Goal: Task Accomplishment & Management: Manage account settings

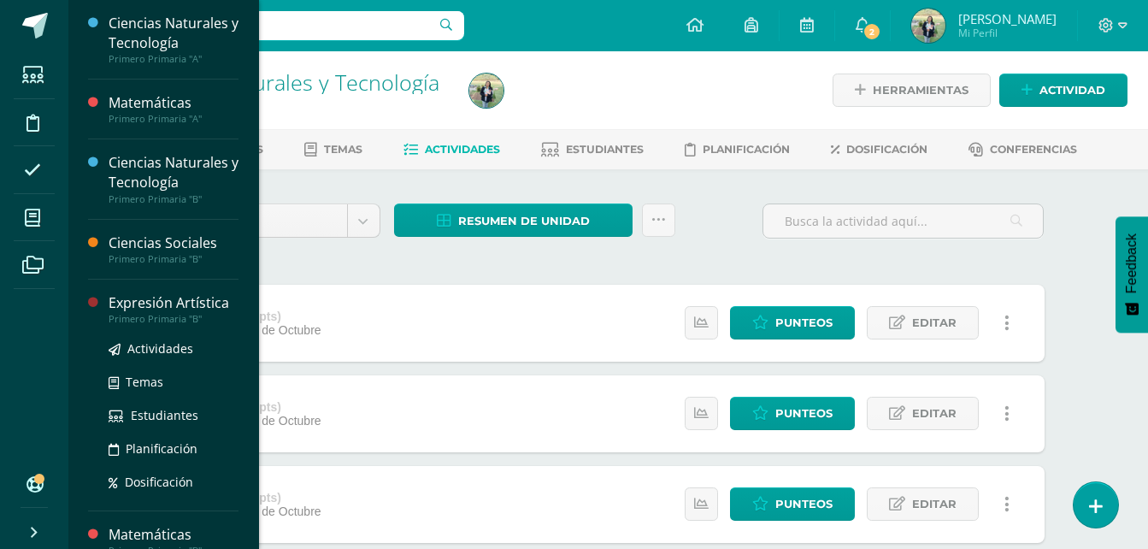
click at [168, 307] on div "Expresión Artística" at bounding box center [174, 303] width 130 height 20
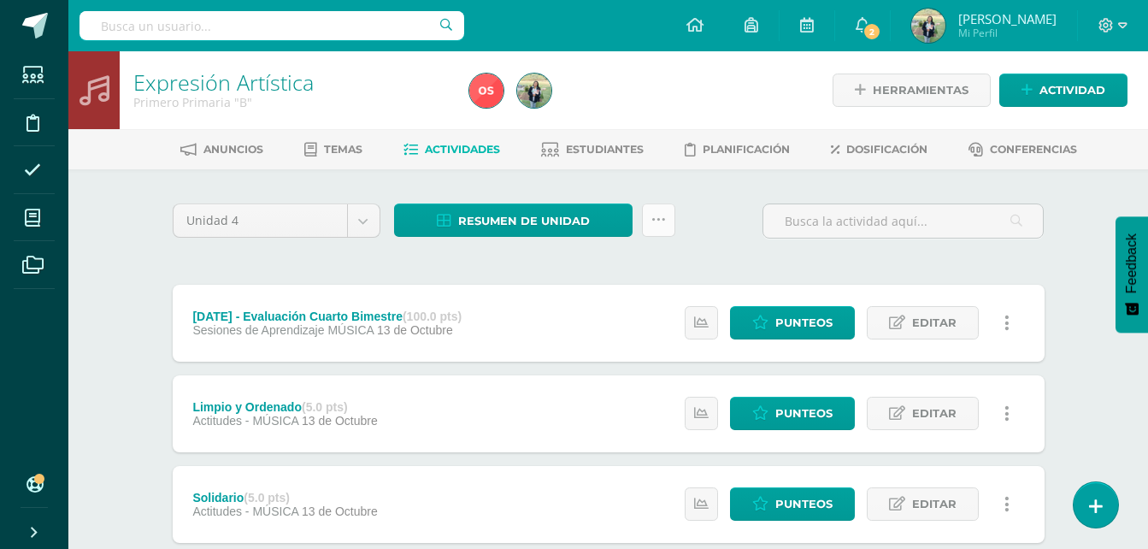
click at [655, 221] on icon at bounding box center [659, 220] width 15 height 15
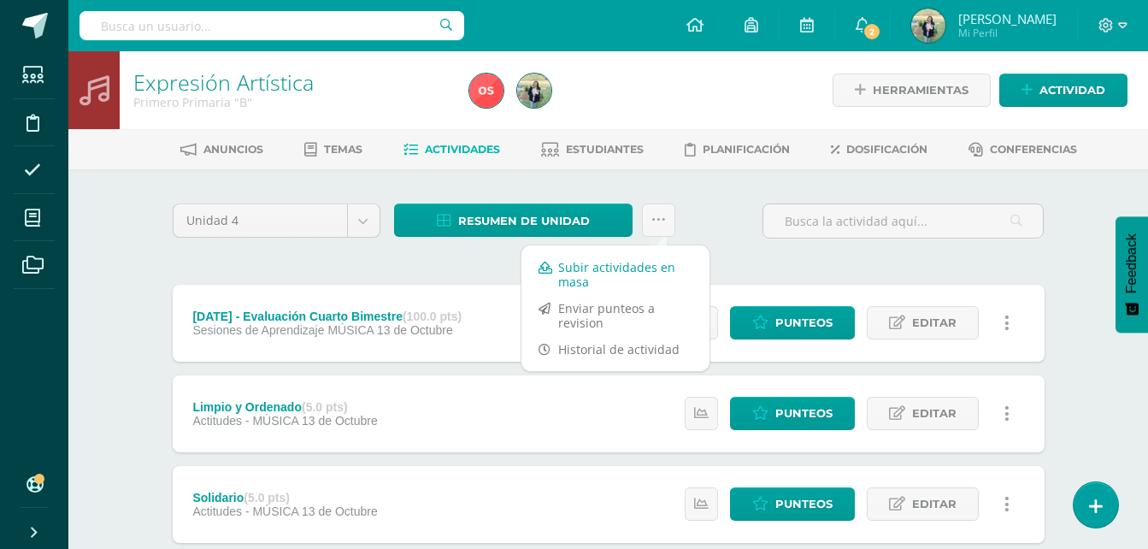
click at [598, 264] on link "Subir actividades en masa" at bounding box center [616, 274] width 188 height 41
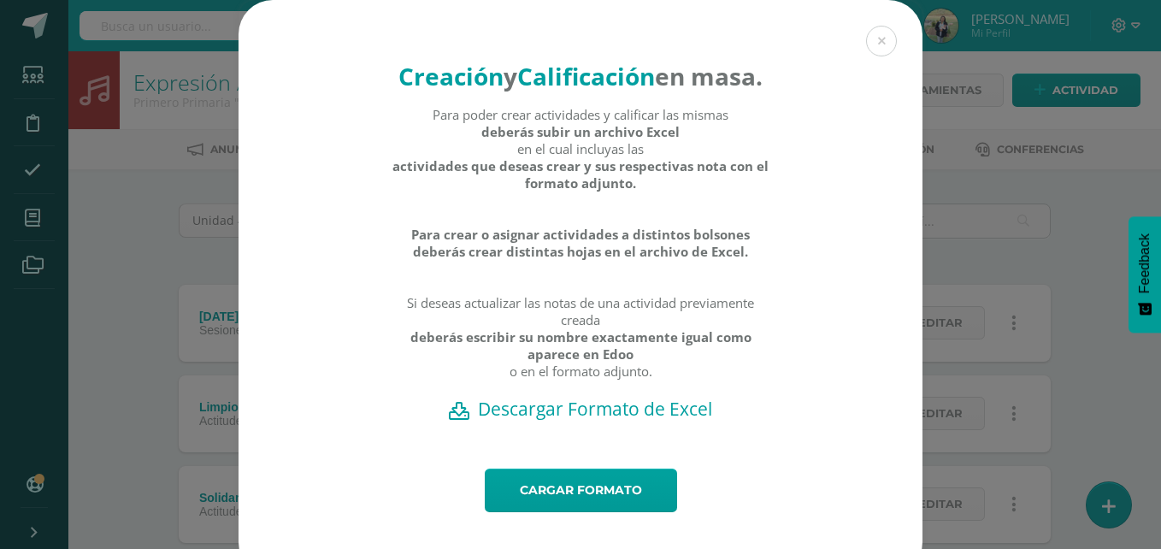
click at [627, 421] on h2 "Descargar Formato de Excel" at bounding box center [580, 409] width 624 height 24
click at [587, 512] on link "Cargar formato" at bounding box center [581, 491] width 192 height 44
click at [880, 42] on button at bounding box center [881, 41] width 31 height 31
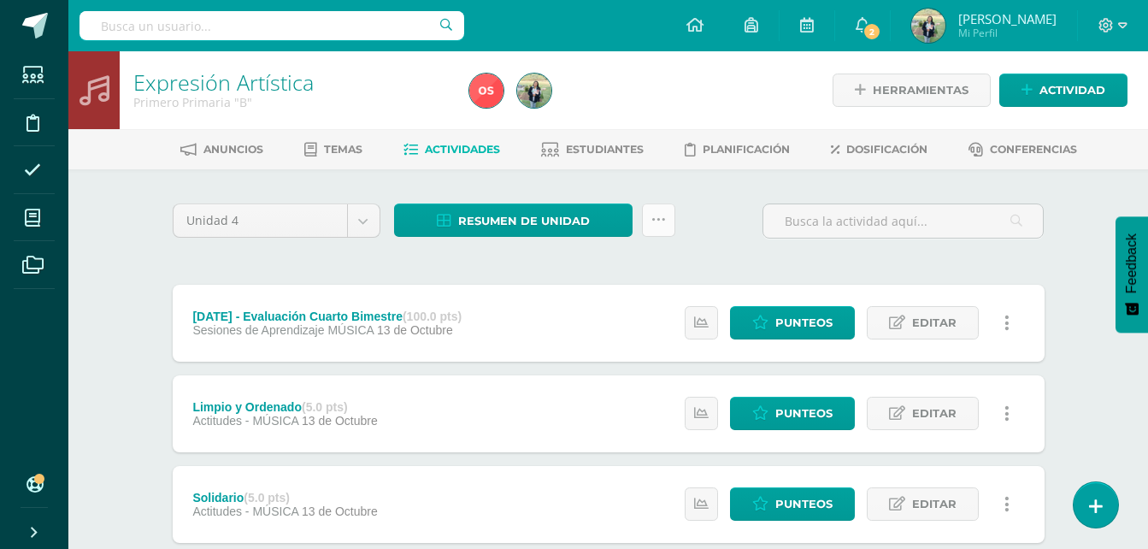
click at [658, 215] on icon at bounding box center [659, 220] width 15 height 15
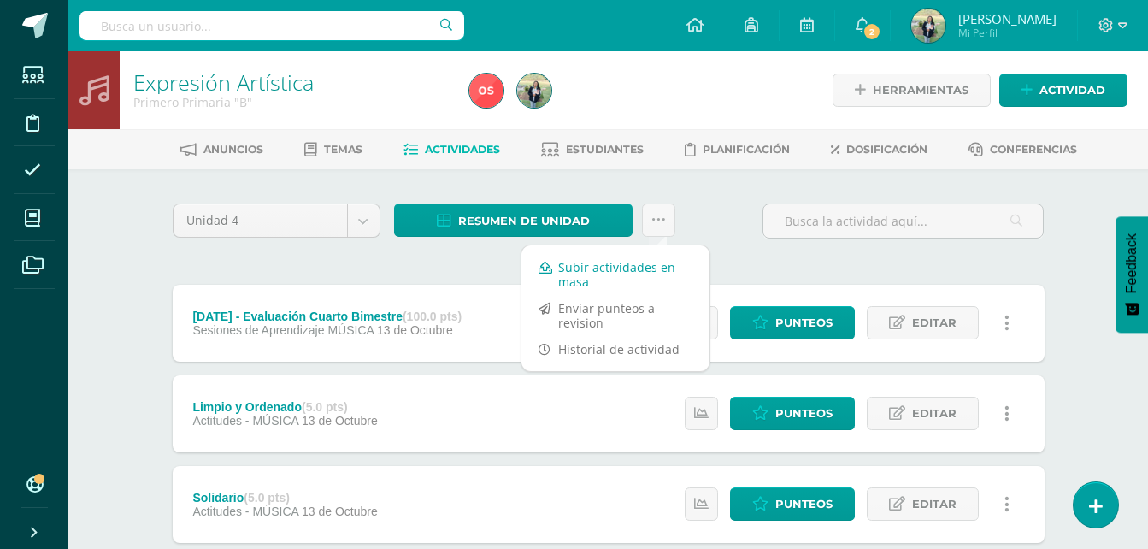
click at [596, 270] on link "Subir actividades en masa" at bounding box center [616, 274] width 188 height 41
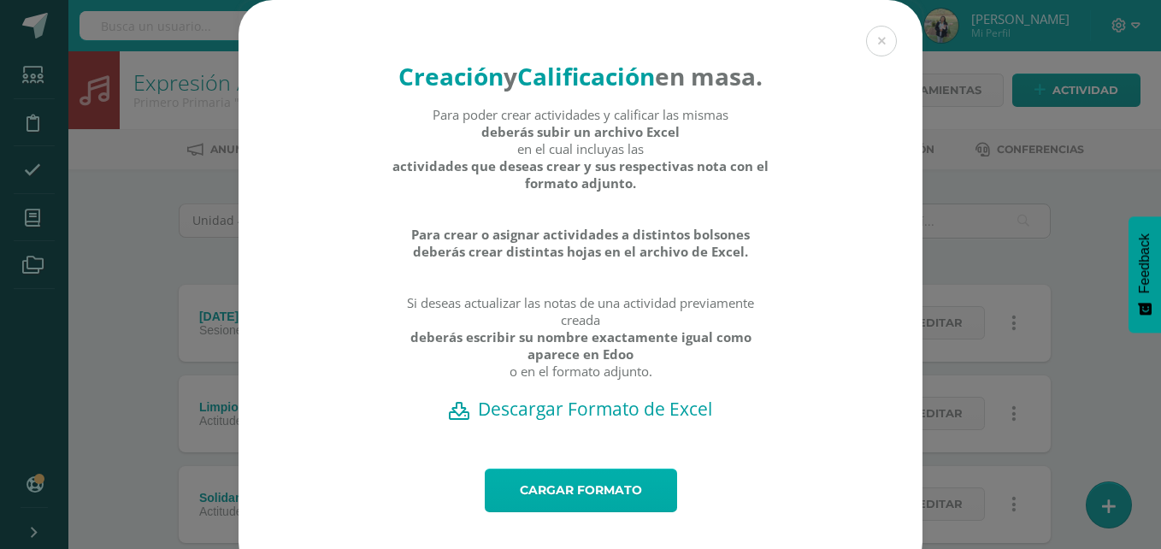
click at [561, 512] on link "Cargar formato" at bounding box center [581, 491] width 192 height 44
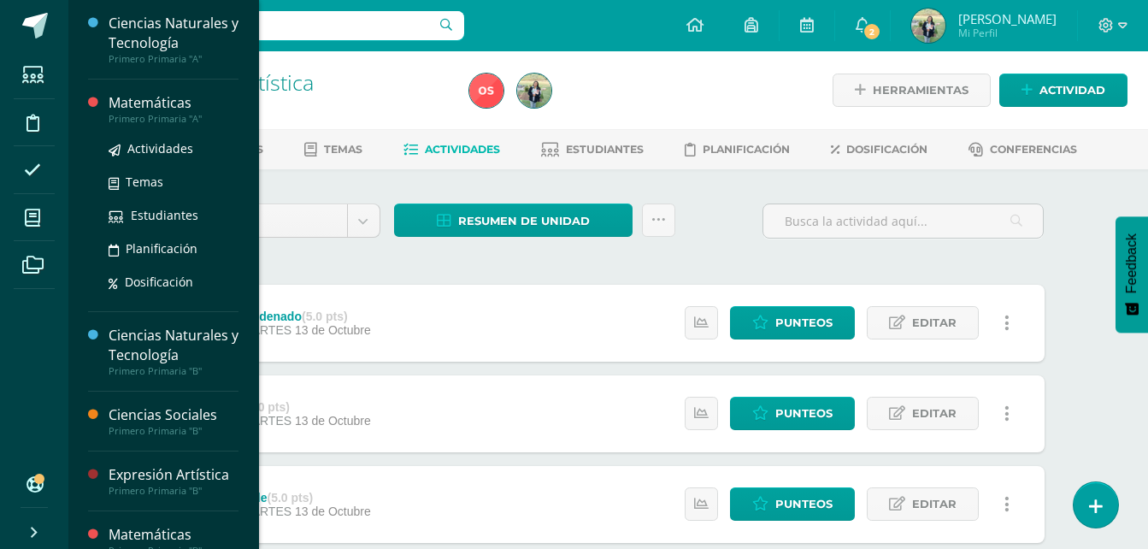
click at [143, 116] on div "Primero Primaria "A"" at bounding box center [174, 119] width 130 height 12
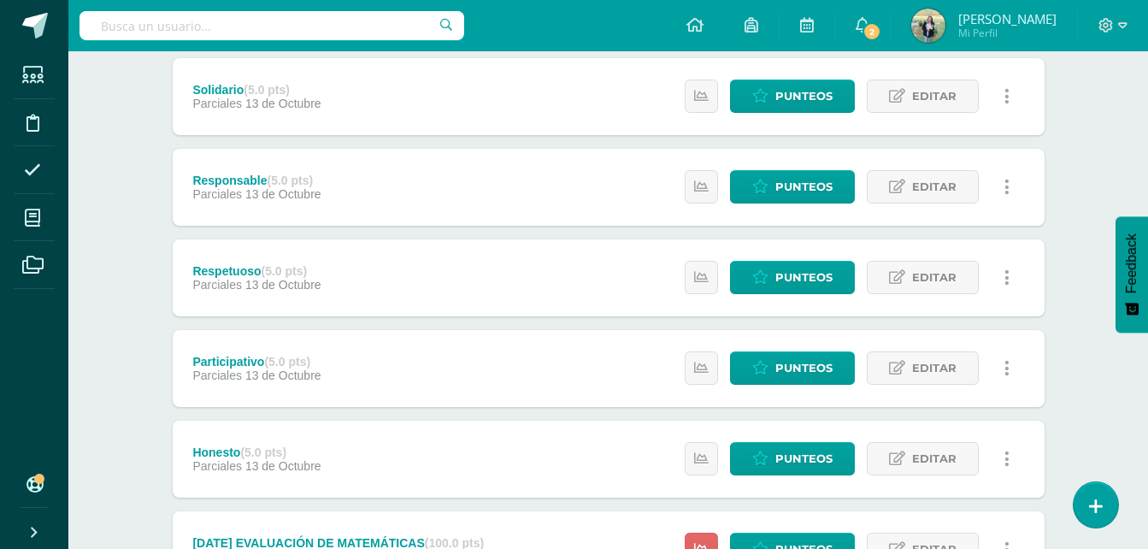
scroll to position [1213, 0]
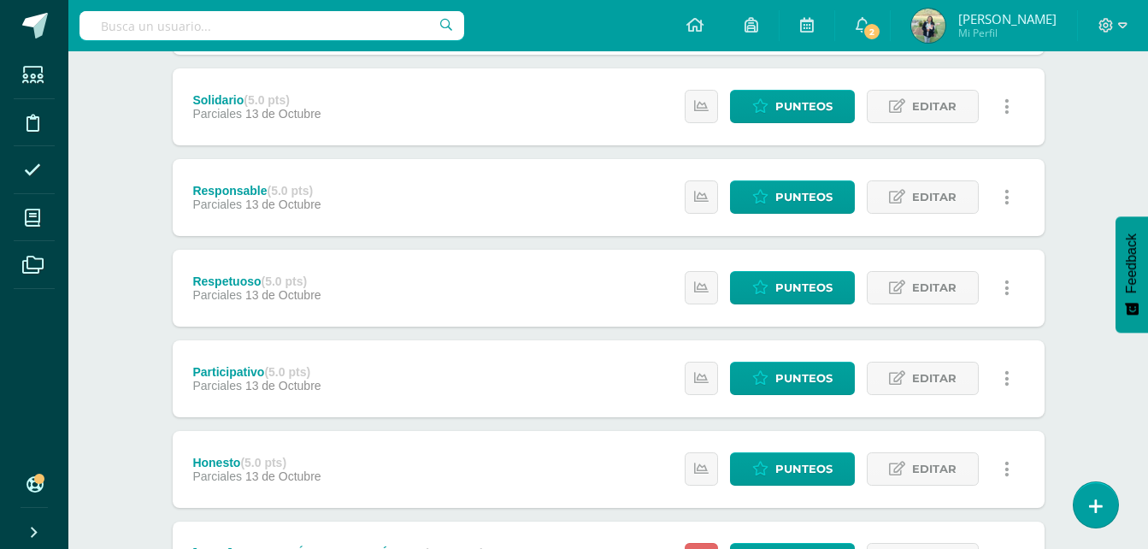
click at [1006, 469] on icon at bounding box center [1007, 469] width 5 height 19
click at [1004, 464] on link at bounding box center [1007, 468] width 33 height 33
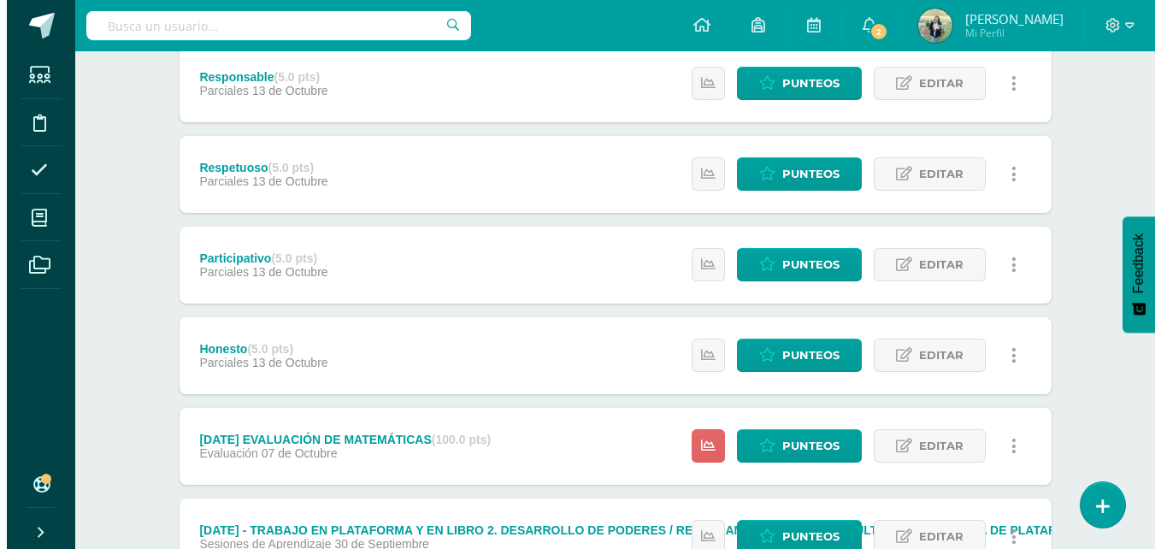
scroll to position [1334, 0]
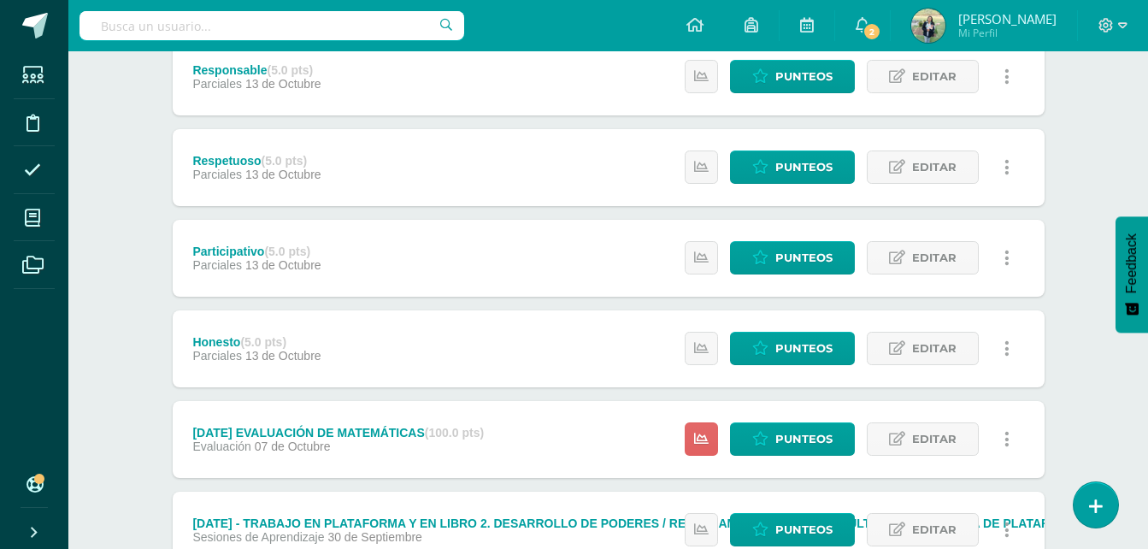
click at [1005, 350] on icon at bounding box center [1007, 348] width 5 height 19
click at [952, 428] on link "Eliminar" at bounding box center [974, 430] width 175 height 27
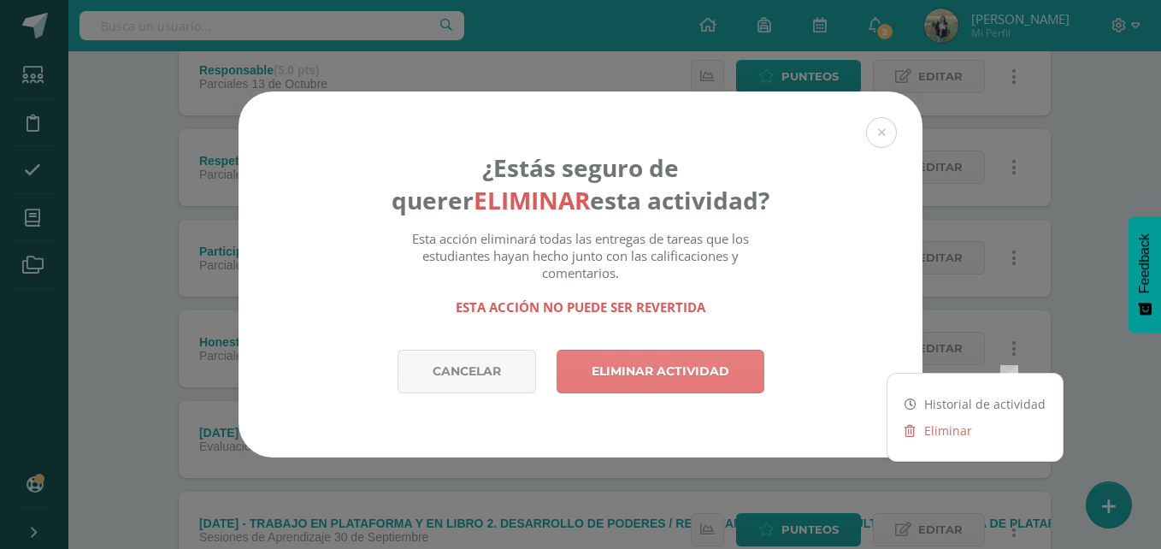
click at [689, 369] on link "Eliminar actividad" at bounding box center [661, 372] width 208 height 44
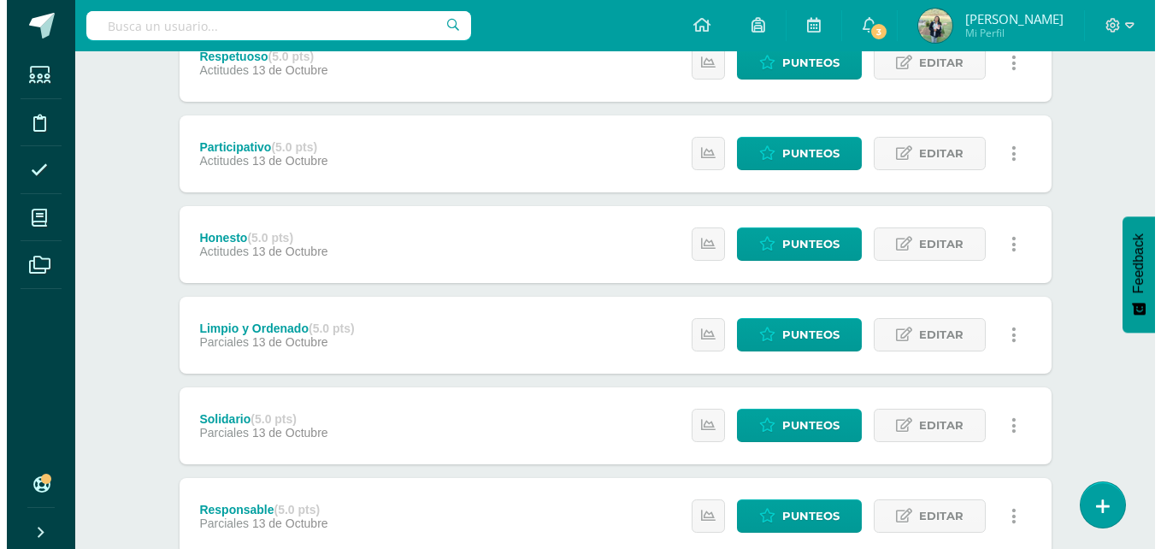
scroll to position [927, 0]
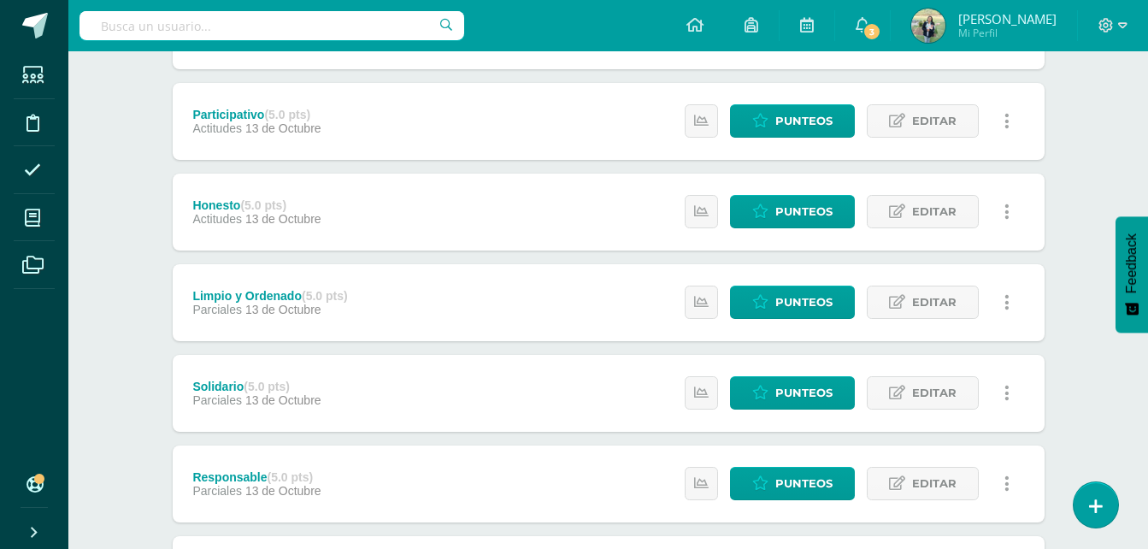
click at [1006, 303] on icon at bounding box center [1007, 302] width 5 height 19
click at [937, 380] on link "Eliminar" at bounding box center [974, 384] width 175 height 27
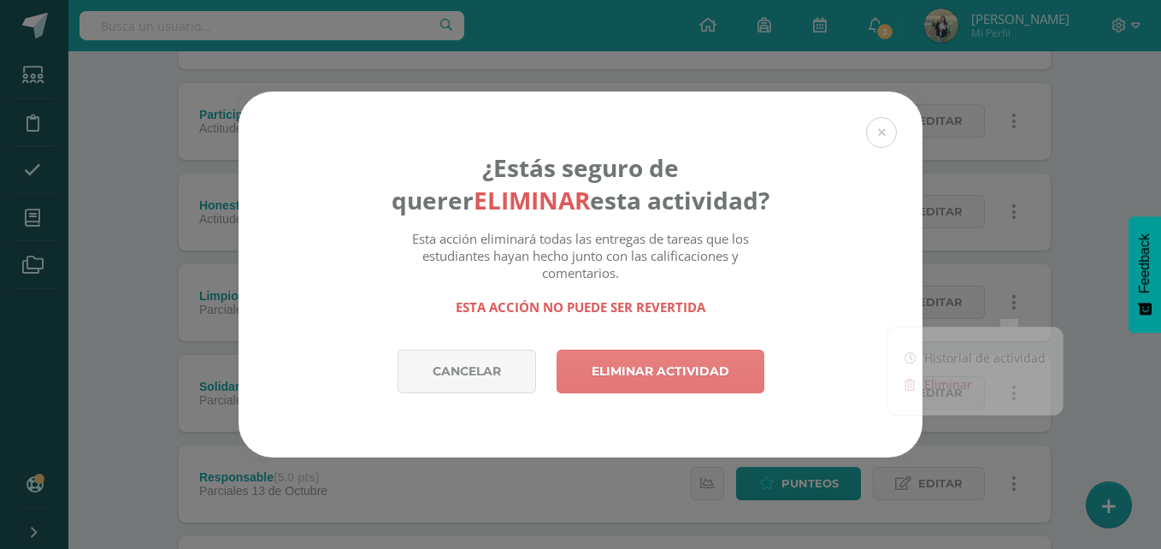
click at [721, 365] on link "Eliminar actividad" at bounding box center [661, 372] width 208 height 44
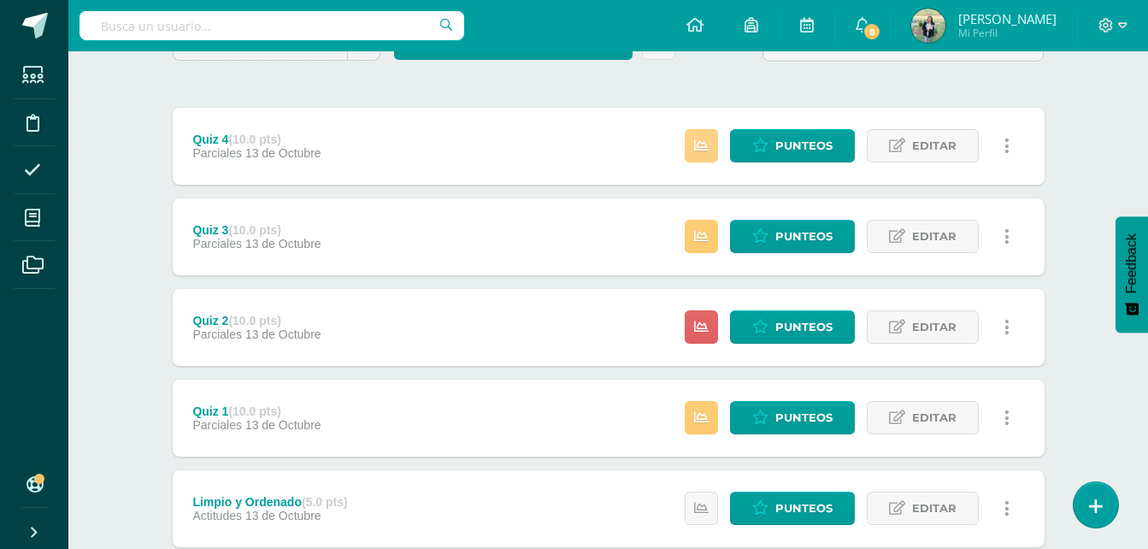
scroll to position [211, 0]
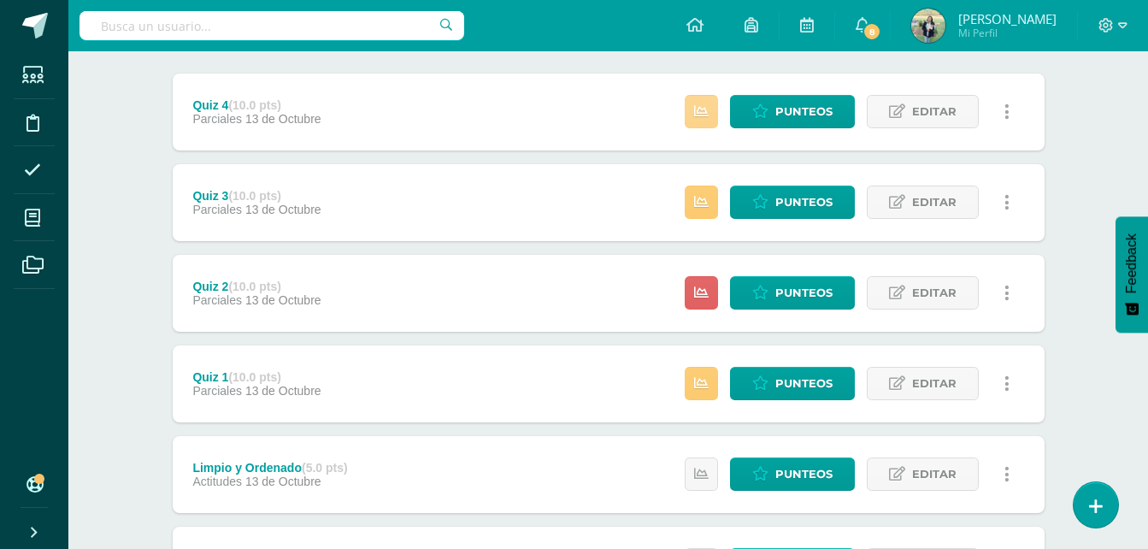
click at [701, 106] on icon at bounding box center [701, 111] width 15 height 15
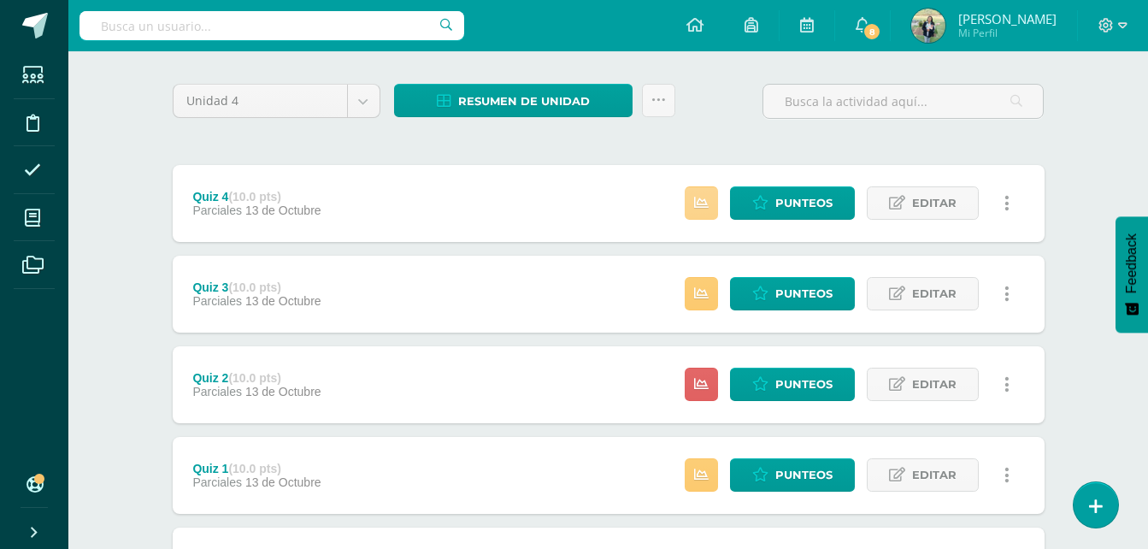
scroll to position [113, 0]
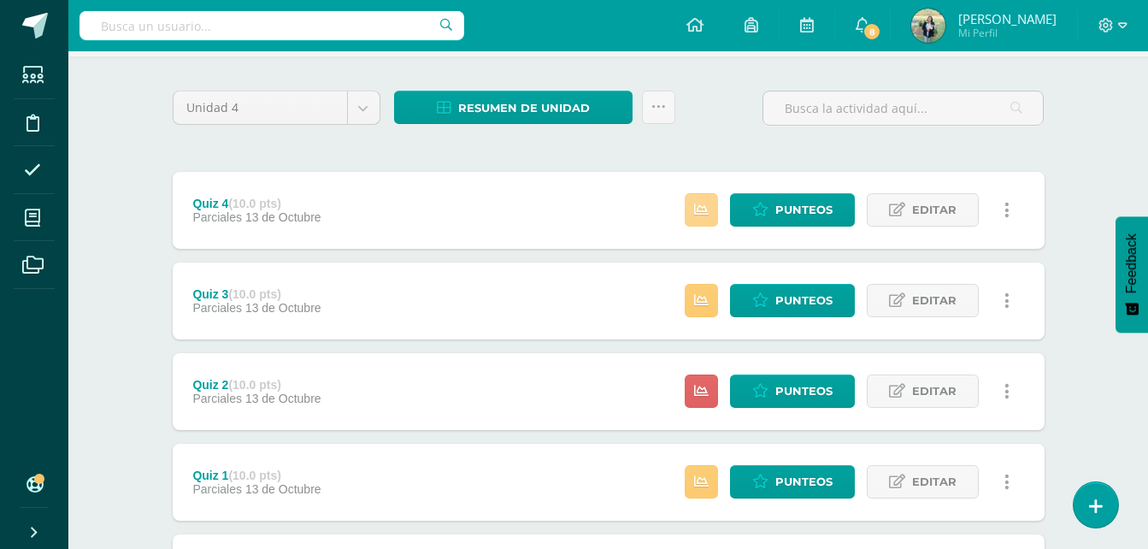
click at [708, 208] on icon at bounding box center [701, 210] width 15 height 15
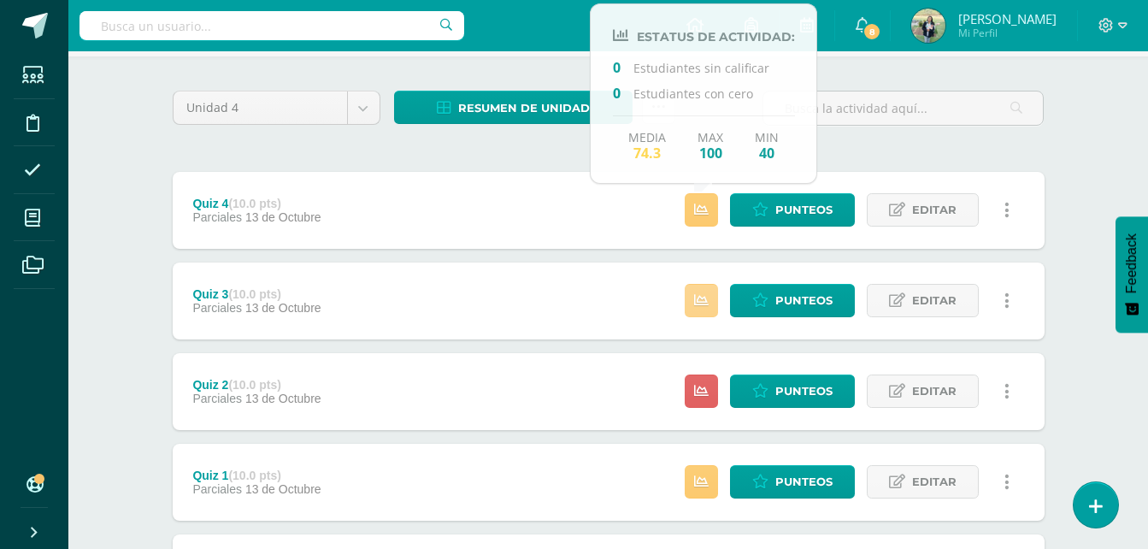
click at [698, 305] on icon at bounding box center [701, 300] width 15 height 15
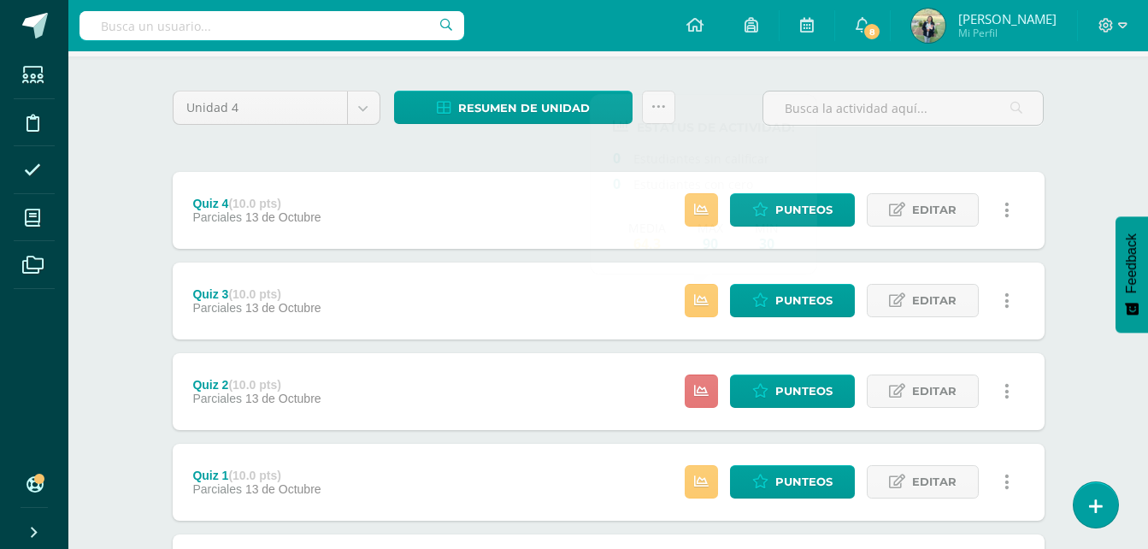
click at [700, 394] on icon at bounding box center [701, 391] width 15 height 15
click at [699, 480] on icon at bounding box center [701, 482] width 15 height 15
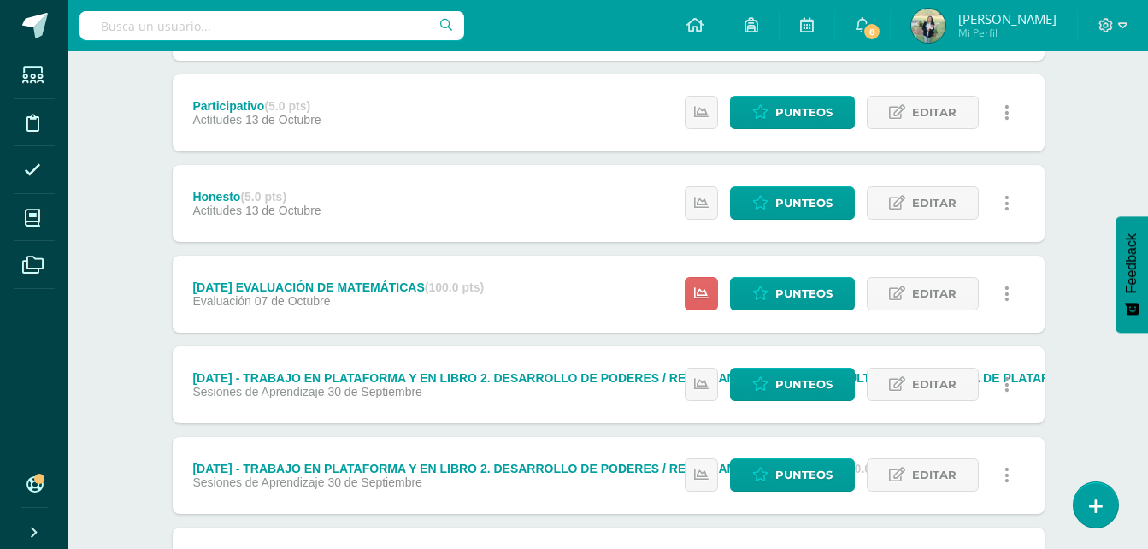
scroll to position [949, 0]
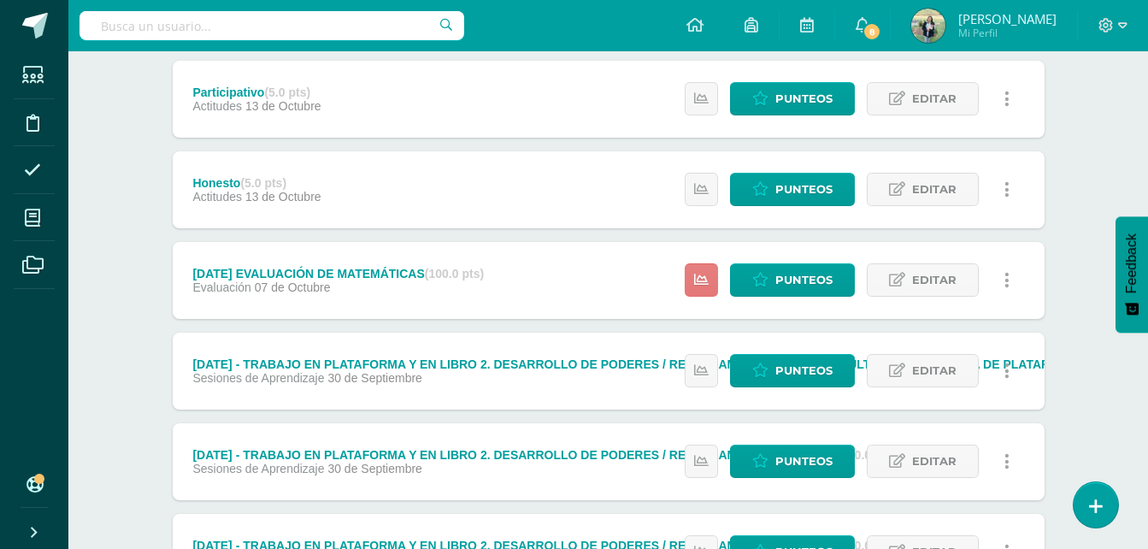
click at [709, 280] on icon at bounding box center [701, 280] width 15 height 15
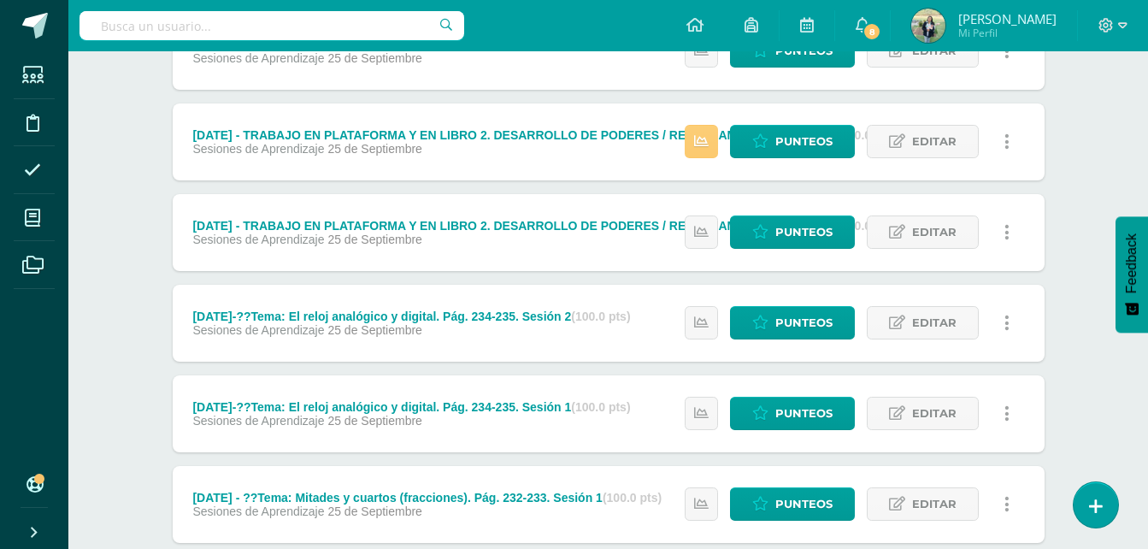
scroll to position [1638, 0]
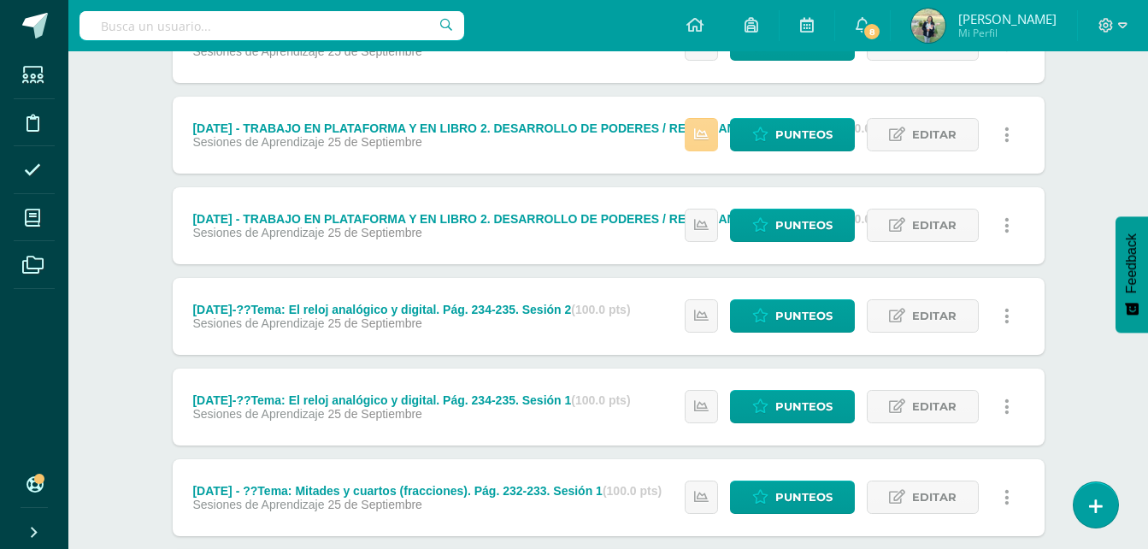
click at [699, 133] on icon at bounding box center [701, 134] width 15 height 15
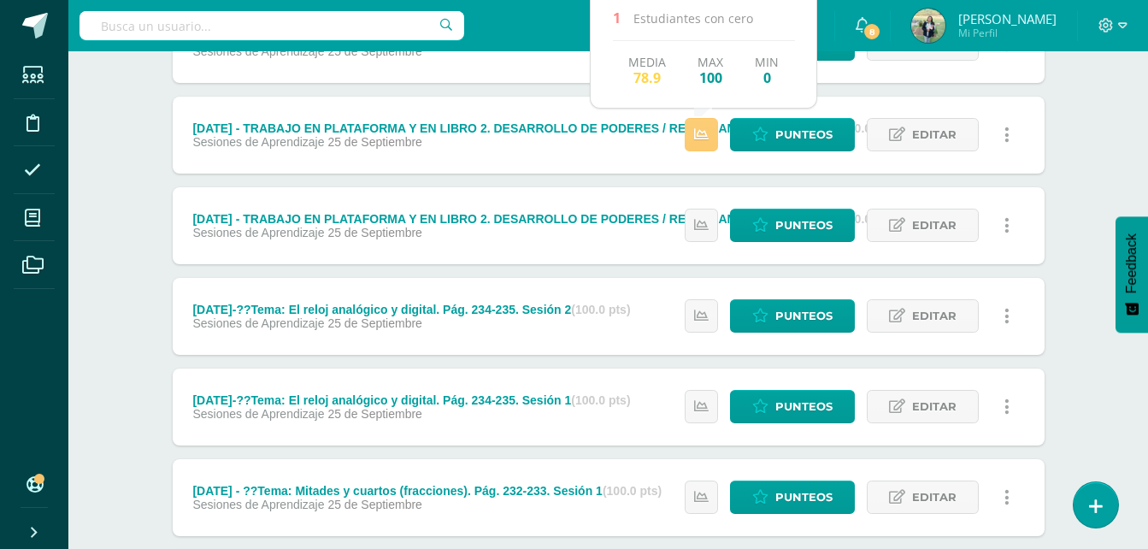
click at [36, 215] on icon at bounding box center [32, 217] width 15 height 17
click at [158, 427] on div "Unidad 4 Unidad 1 Unidad 2 Unidad 3 Unidad 4 Resumen de unidad Descargar como H…" at bounding box center [609, 542] width 941 height 4022
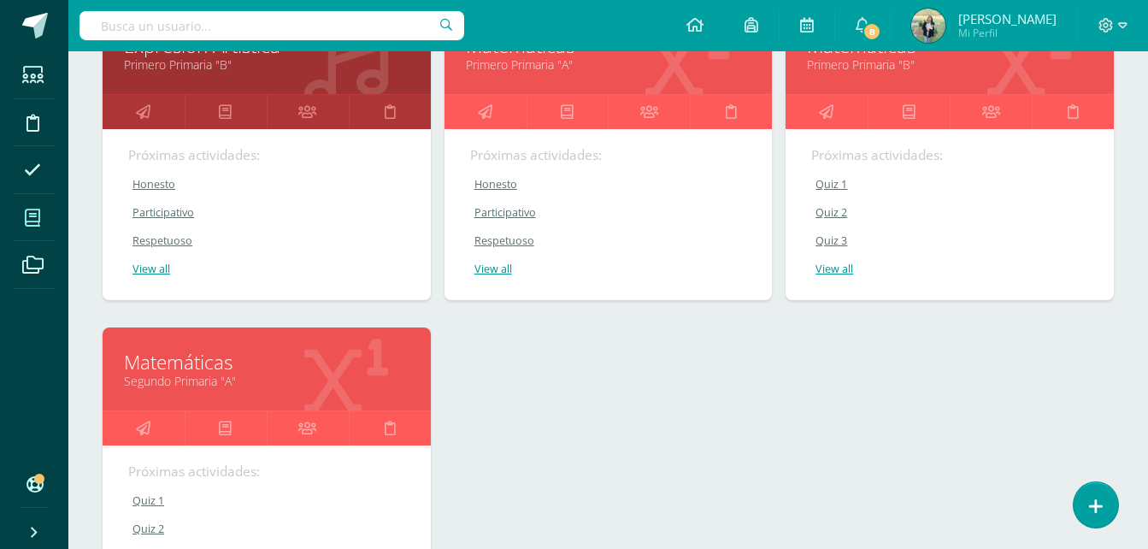
scroll to position [626, 0]
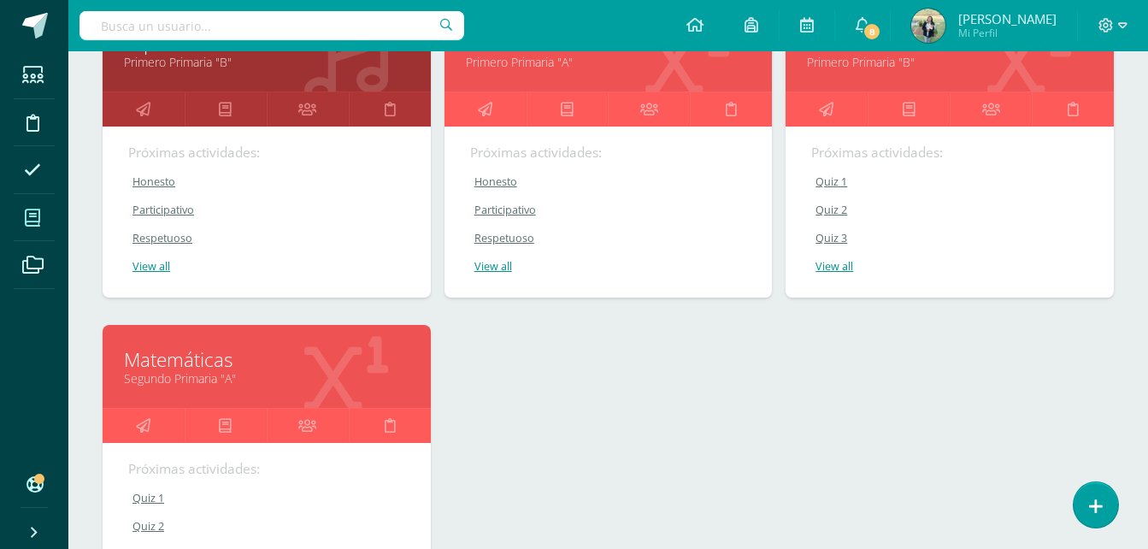
click at [280, 374] on link "Segundo Primaria "A"" at bounding box center [267, 378] width 286 height 16
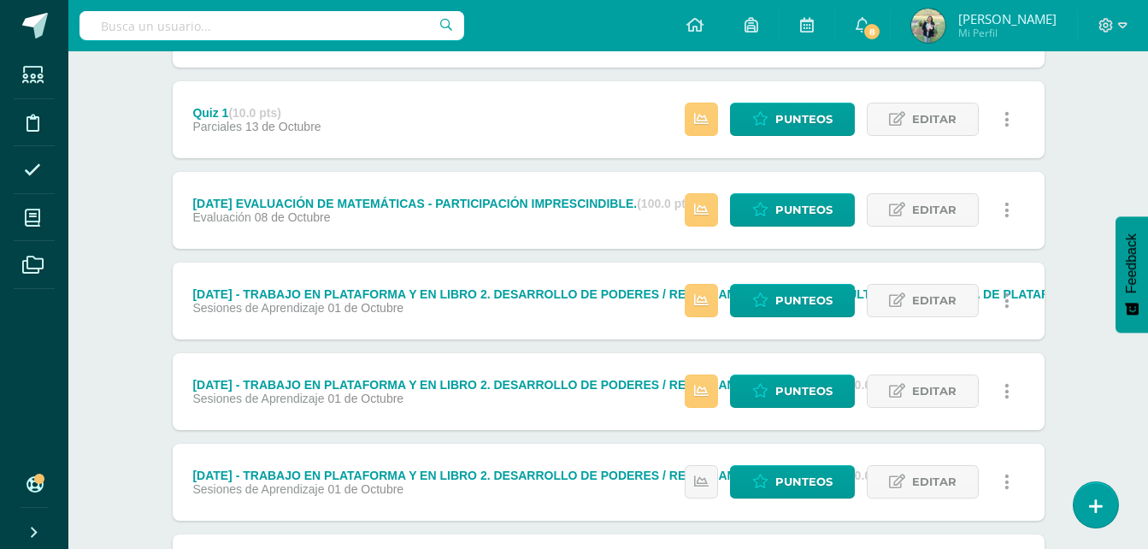
scroll to position [1030, 0]
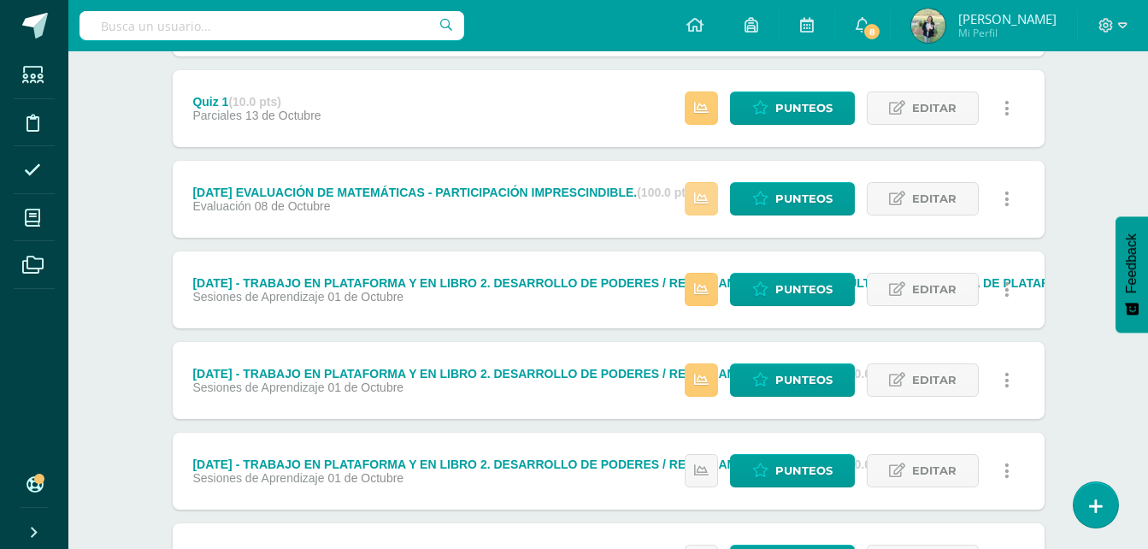
click at [700, 198] on icon at bounding box center [701, 199] width 15 height 15
click at [802, 196] on span "Punteos" at bounding box center [803, 199] width 57 height 32
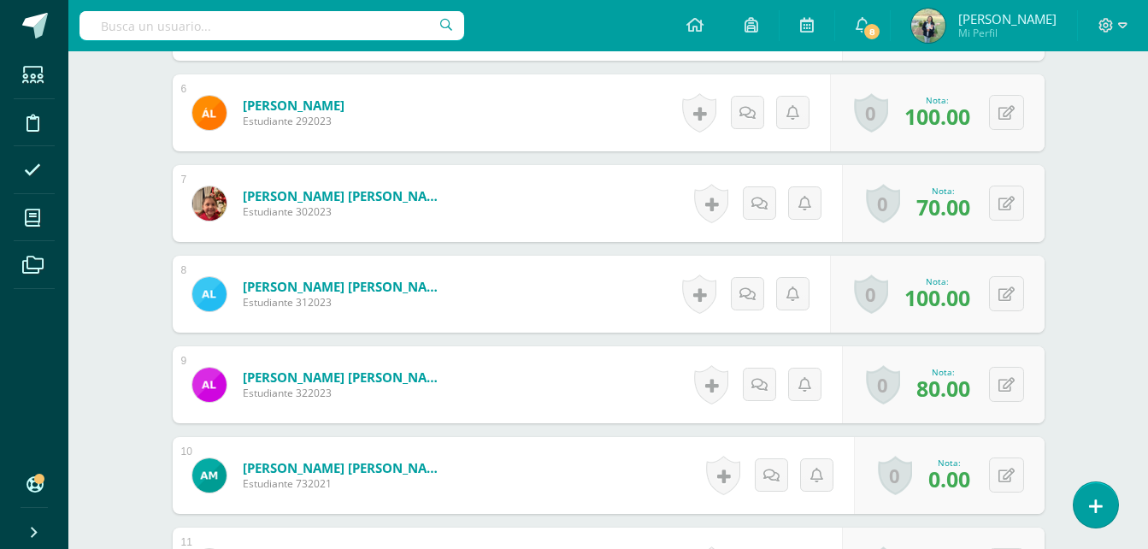
scroll to position [962, 0]
